Goal: Task Accomplishment & Management: Use online tool/utility

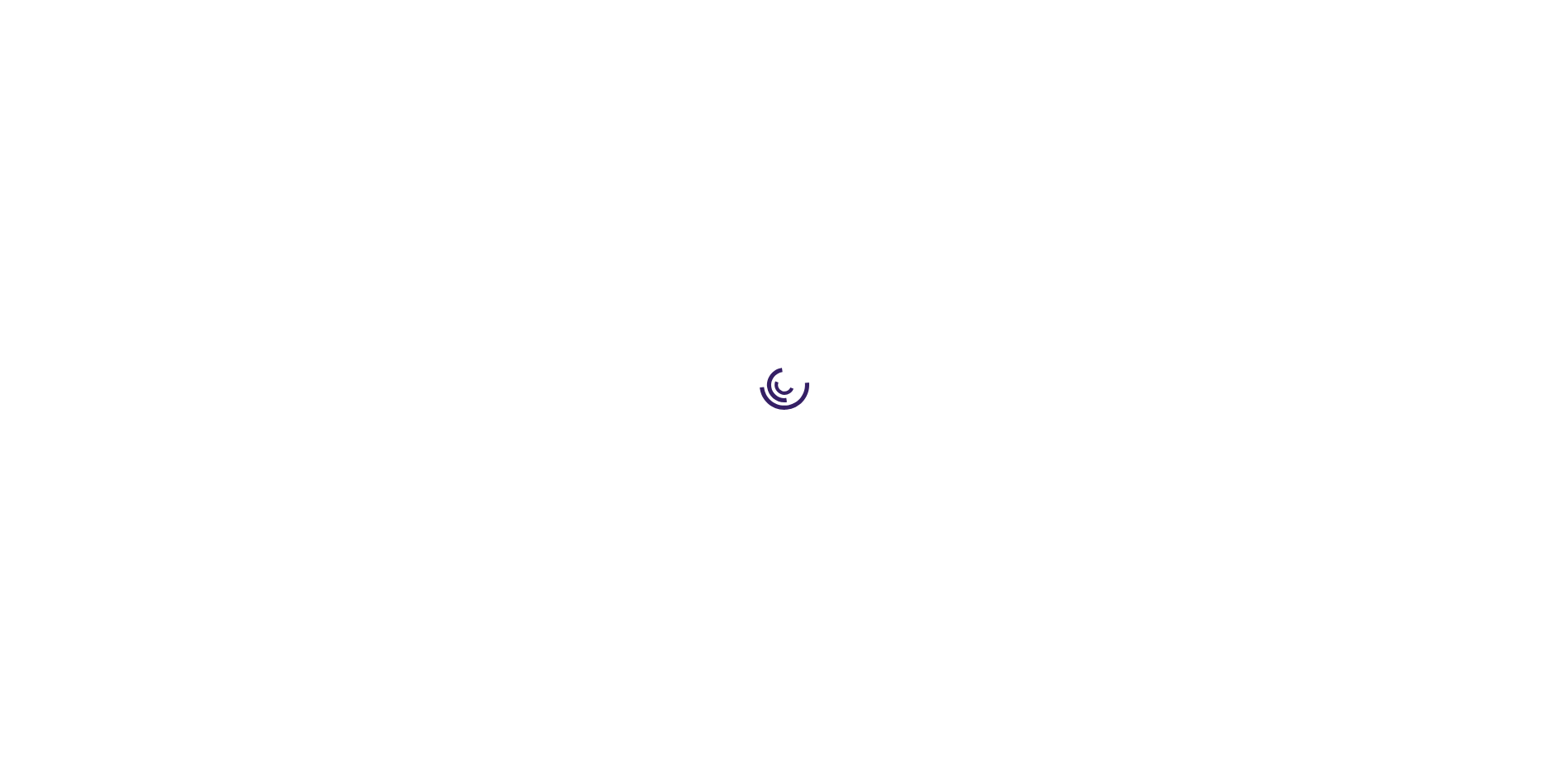
type input "0"
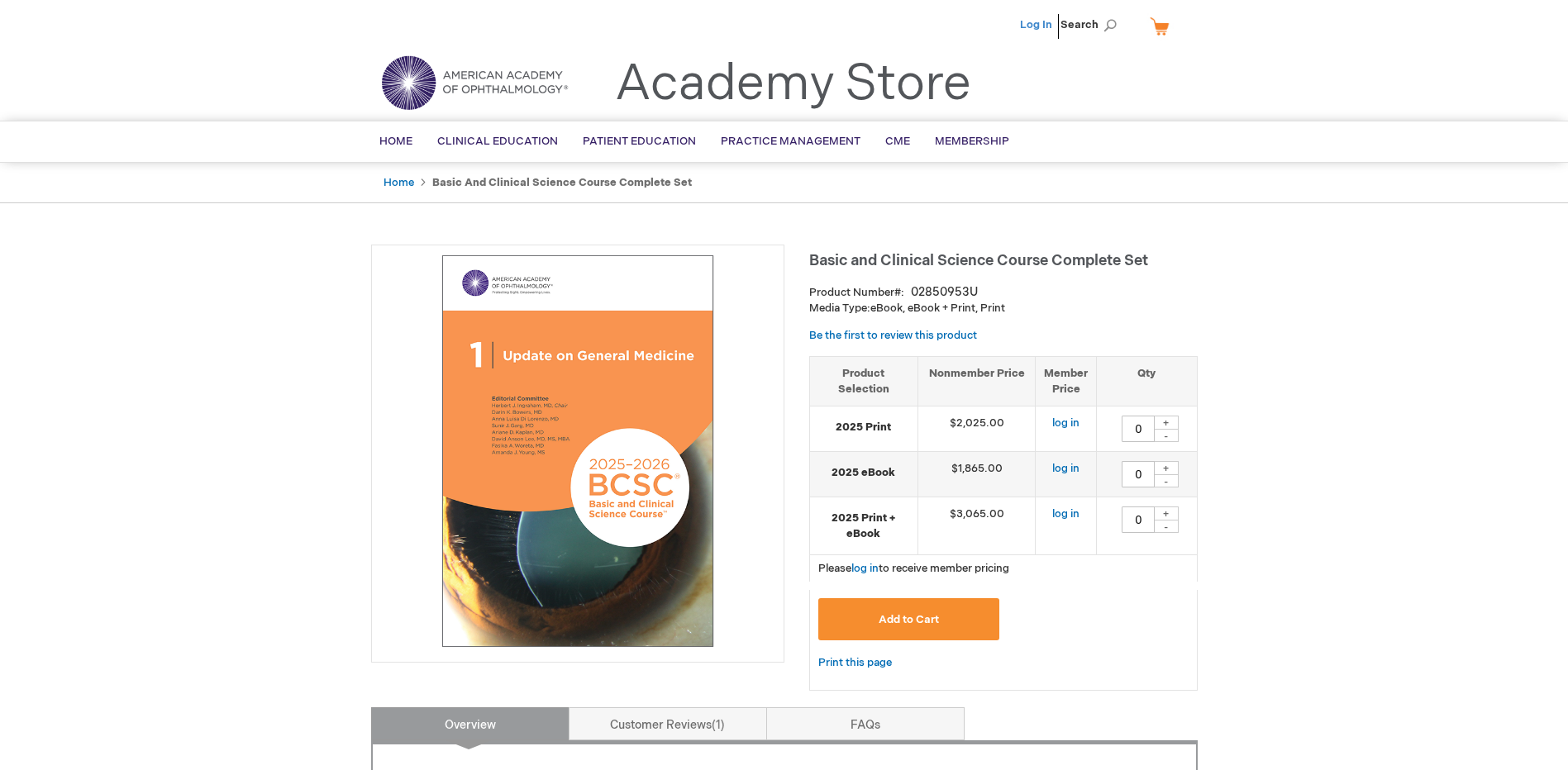
click at [1030, 23] on link "Log In" at bounding box center [1036, 25] width 32 height 13
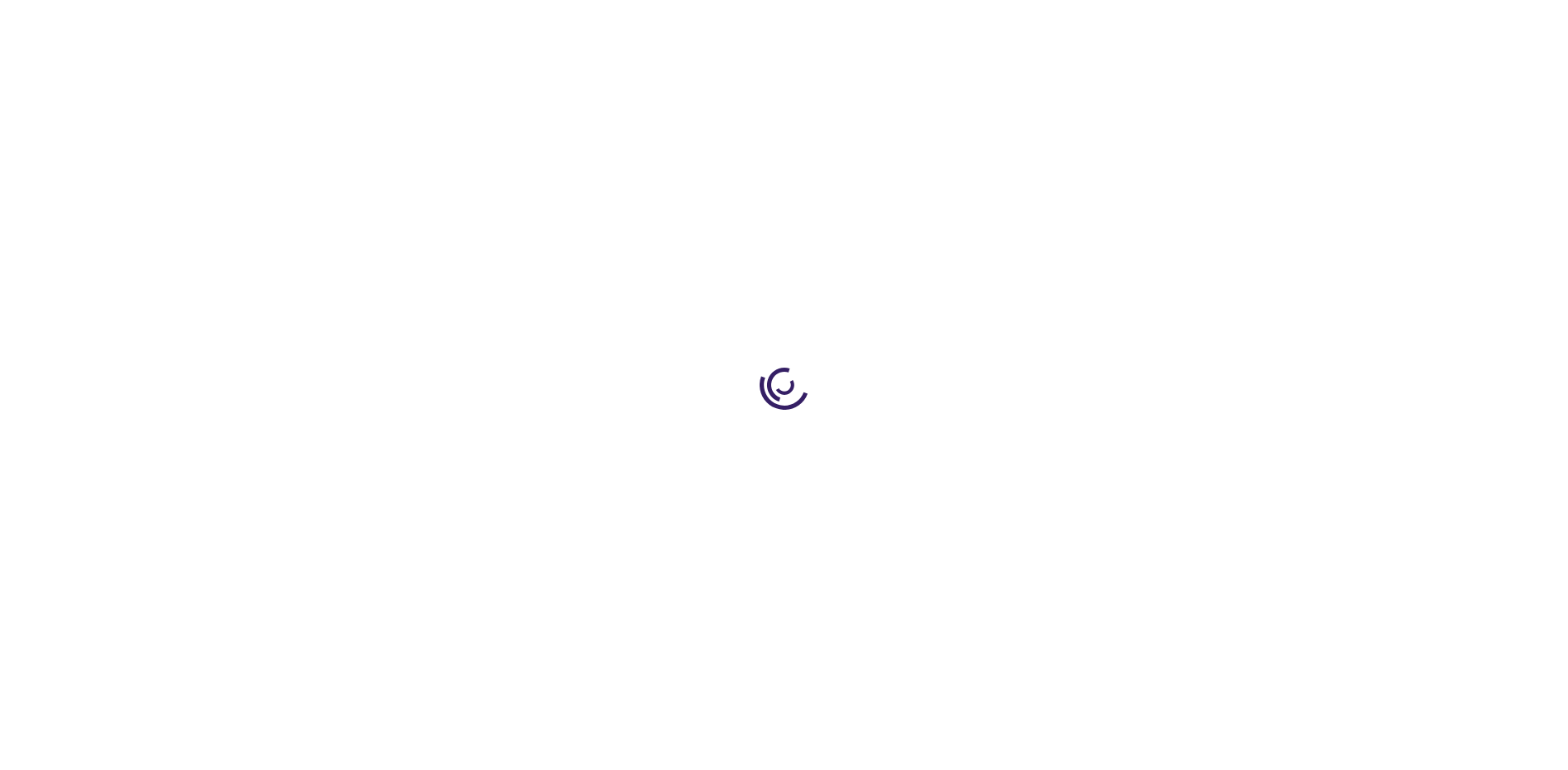
type input "0"
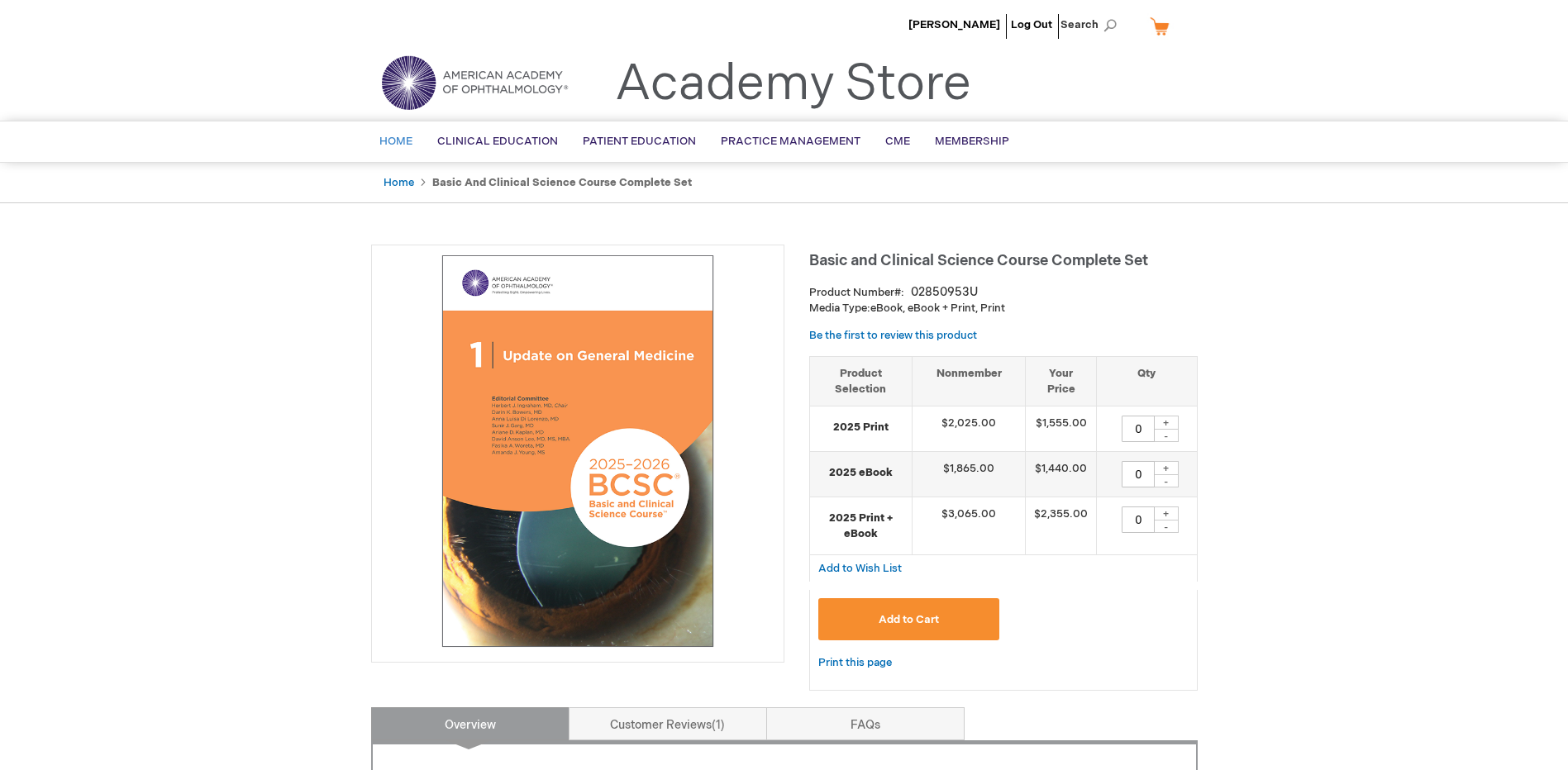
click at [398, 140] on span "Home" at bounding box center [395, 142] width 33 height 13
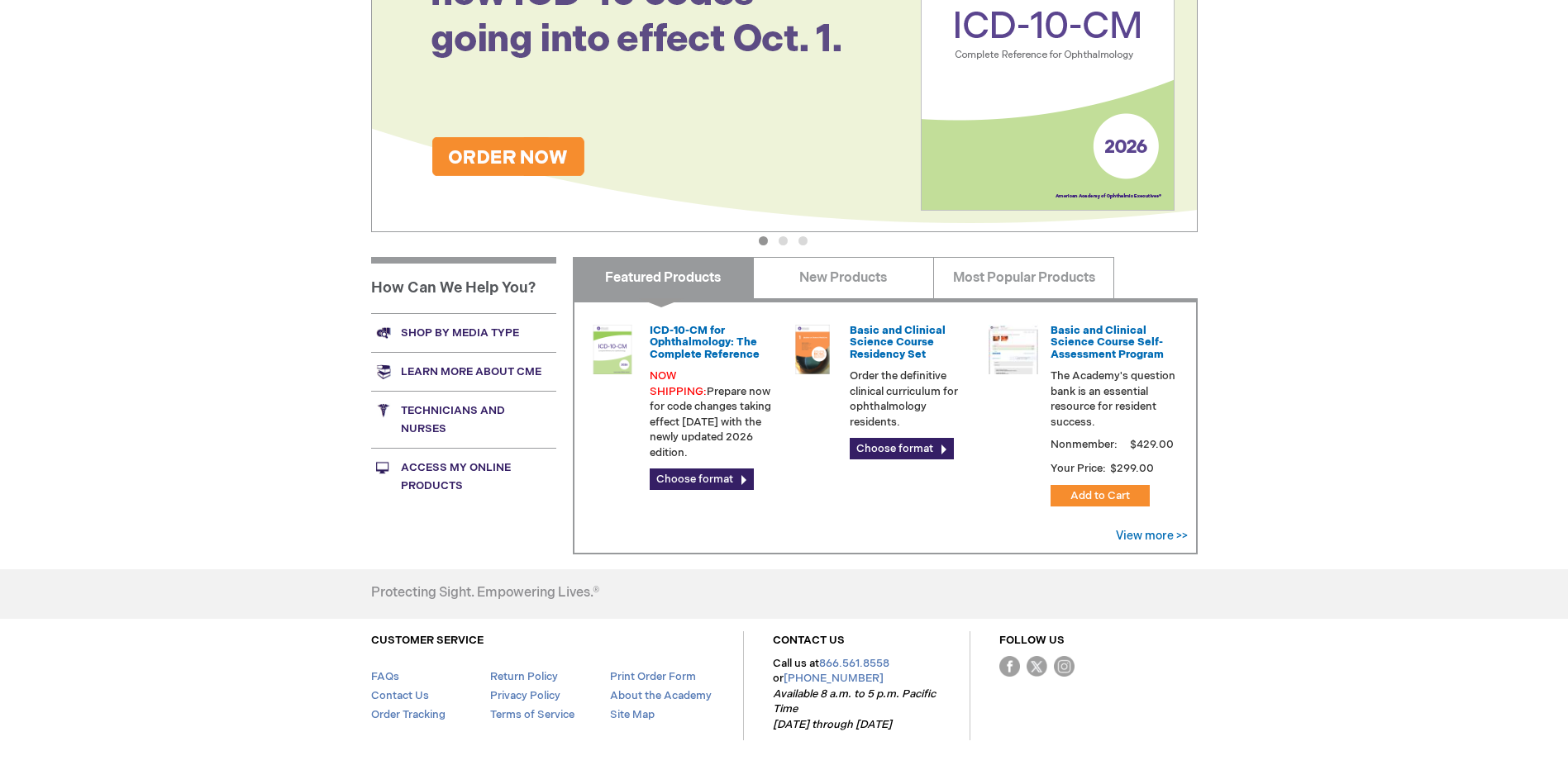
scroll to position [413, 0]
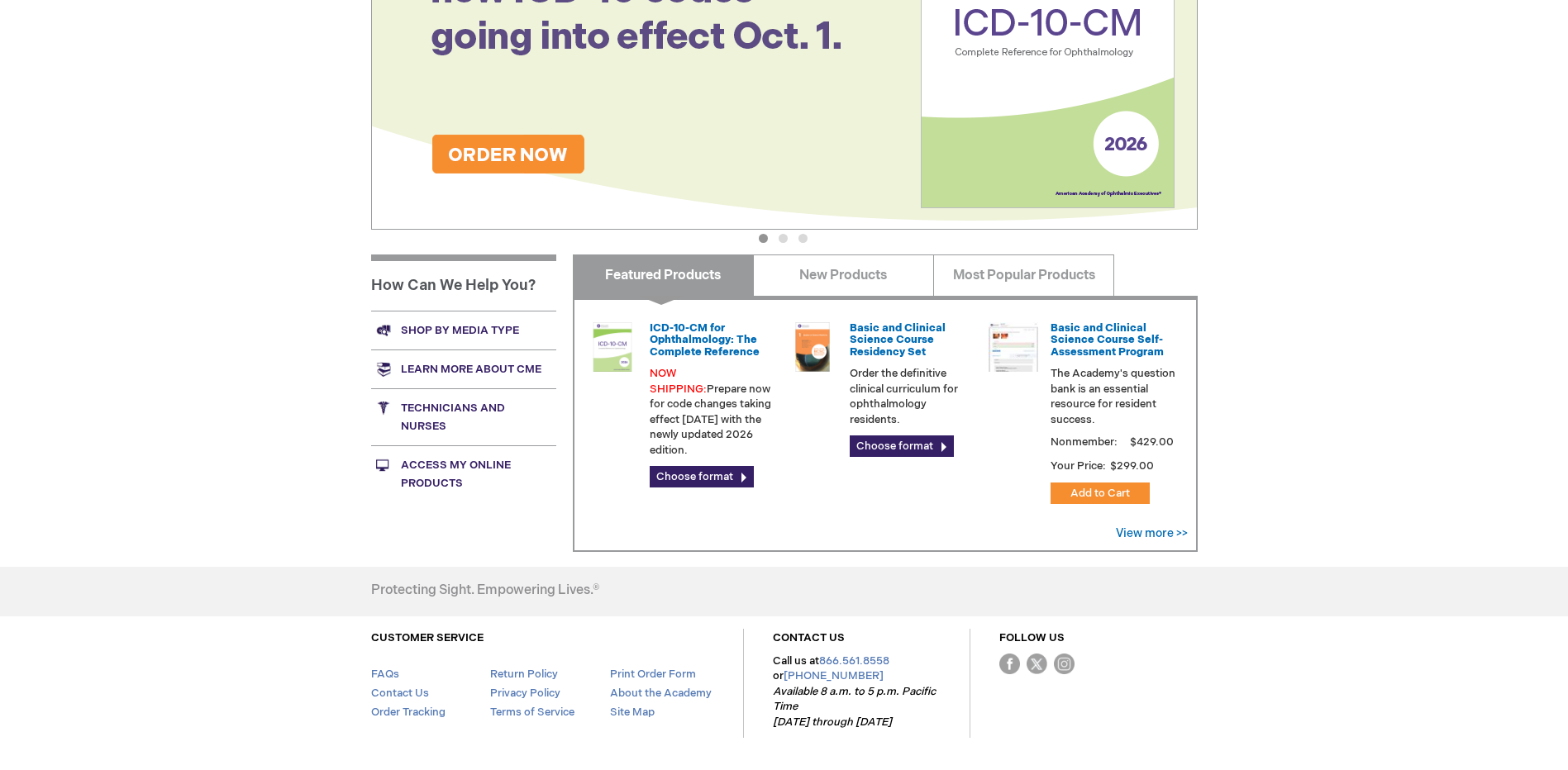
click at [449, 464] on link "Access My Online Products" at bounding box center [464, 473] width 185 height 57
